Goal: Information Seeking & Learning: Find contact information

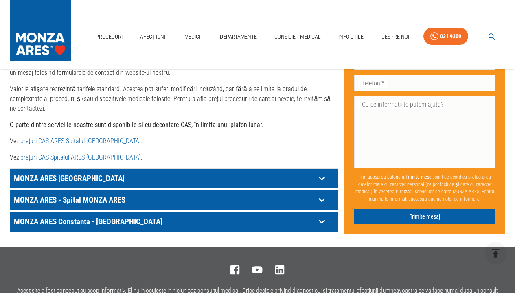
scroll to position [441, 0]
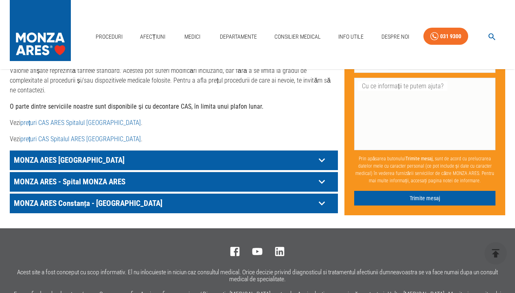
click at [190, 175] on p "MONZA ARES - Spital MONZA ARES" at bounding box center [164, 181] width 304 height 13
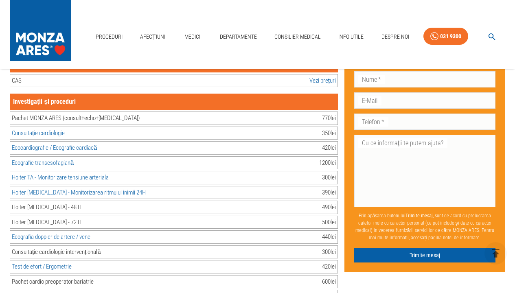
scroll to position [599, 0]
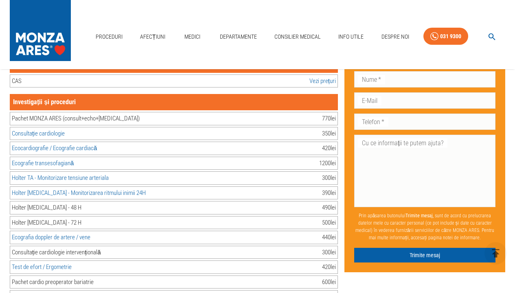
click at [57, 130] on link "Consultație cardiologie" at bounding box center [38, 133] width 53 height 7
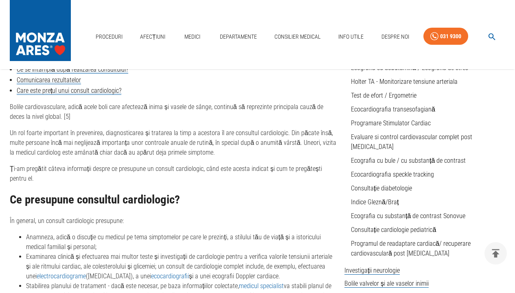
scroll to position [293, 0]
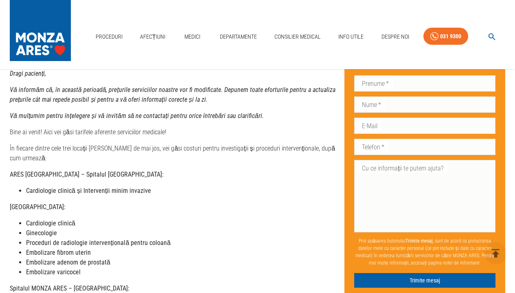
scroll to position [66, 0]
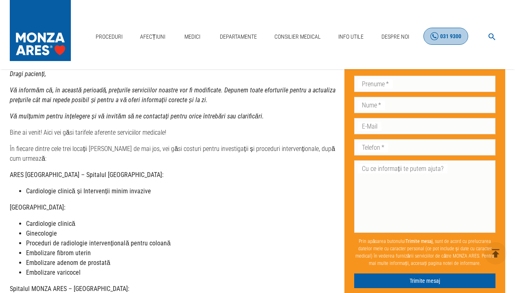
click at [442, 28] on link "031 9300" at bounding box center [445, 36] width 45 height 17
click at [199, 28] on link "Medici" at bounding box center [192, 36] width 26 height 17
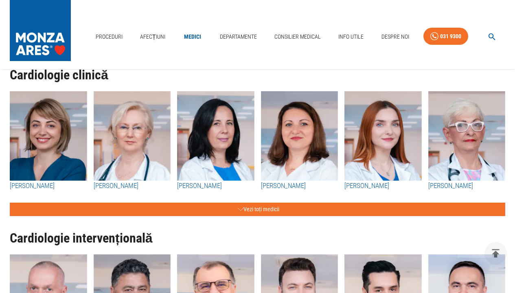
scroll to position [106, 0]
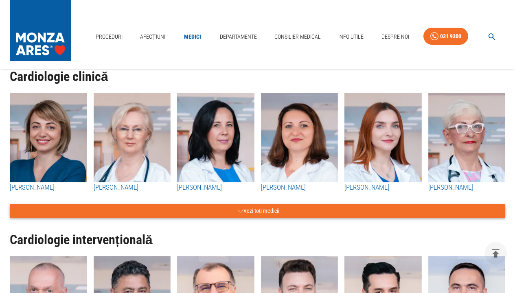
click at [264, 213] on button "Vezi toți medicii" at bounding box center [257, 210] width 495 height 13
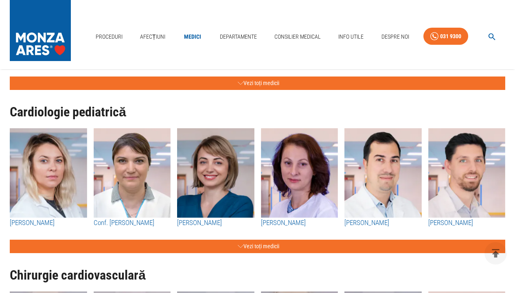
scroll to position [2236, 0]
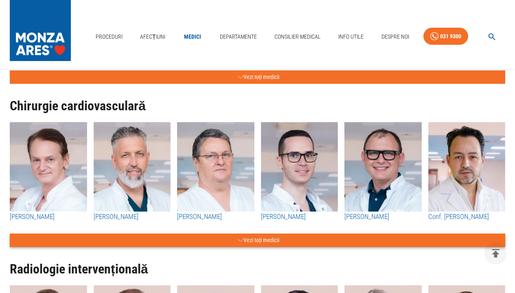
click at [256, 238] on button "Vezi toți medicii" at bounding box center [257, 240] width 495 height 13
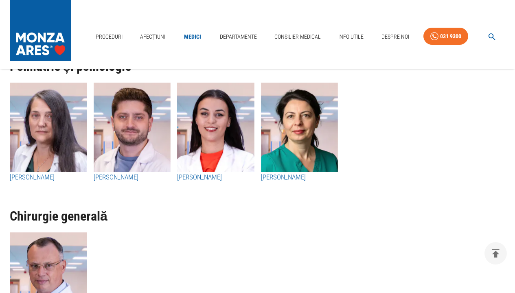
scroll to position [4320, 0]
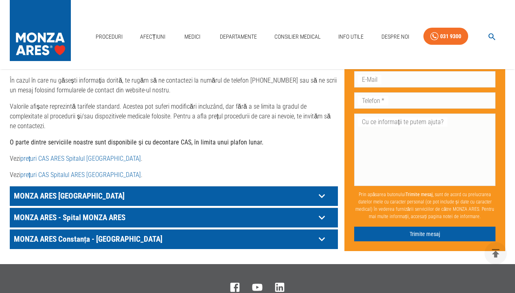
scroll to position [452, 0]
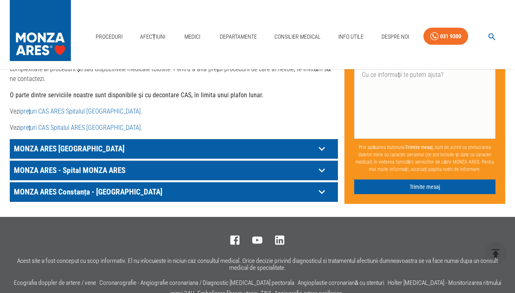
click at [287, 164] on p "MONZA ARES - Spital MONZA ARES" at bounding box center [164, 170] width 304 height 13
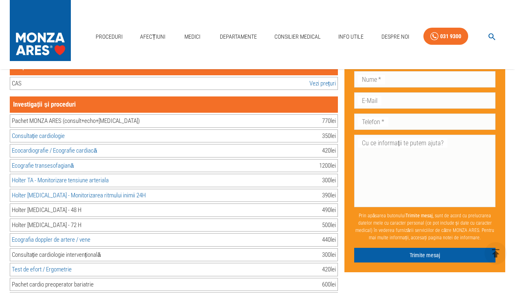
scroll to position [601, 0]
